Goal: Navigation & Orientation: Understand site structure

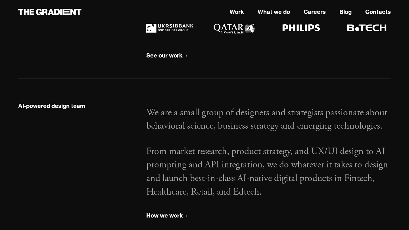
scroll to position [434, 0]
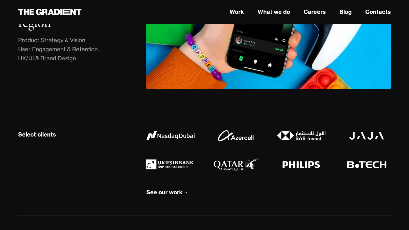
click at [320, 14] on link "Careers" at bounding box center [314, 12] width 22 height 9
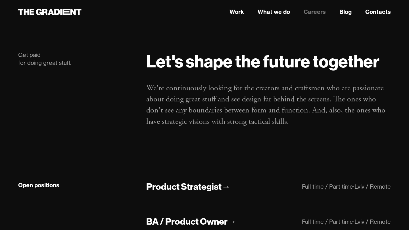
click at [345, 12] on link "Blog" at bounding box center [345, 12] width 12 height 9
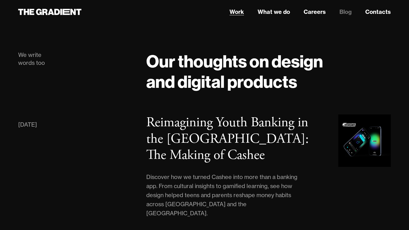
click at [239, 12] on link "Work" at bounding box center [236, 12] width 14 height 9
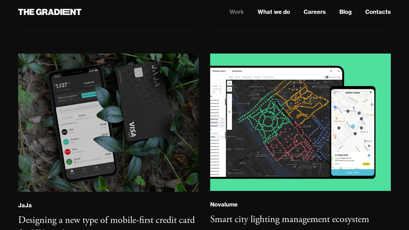
scroll to position [1022, 0]
